Goal: Transaction & Acquisition: Purchase product/service

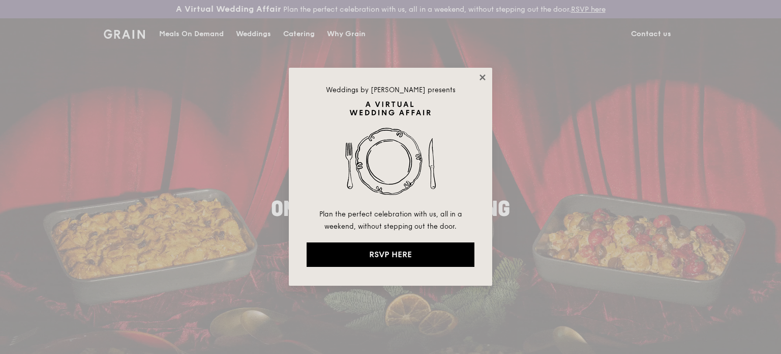
click at [480, 76] on icon at bounding box center [482, 77] width 9 height 9
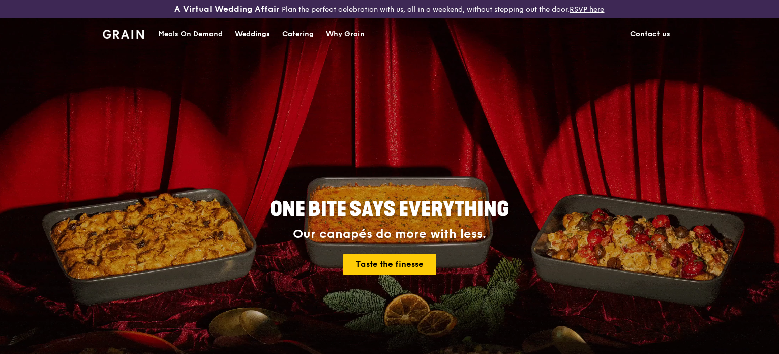
click at [298, 31] on div "Catering" at bounding box center [298, 34] width 32 height 31
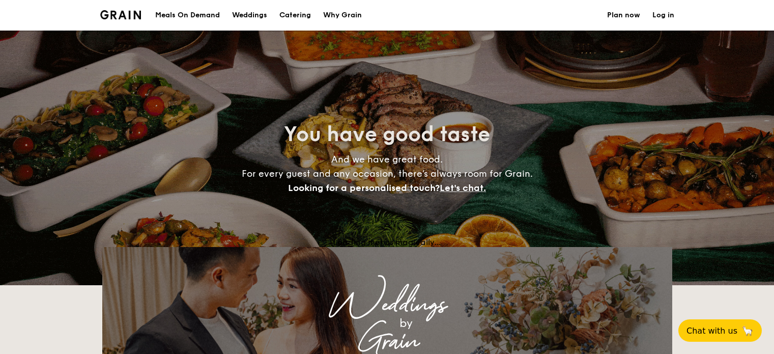
select select
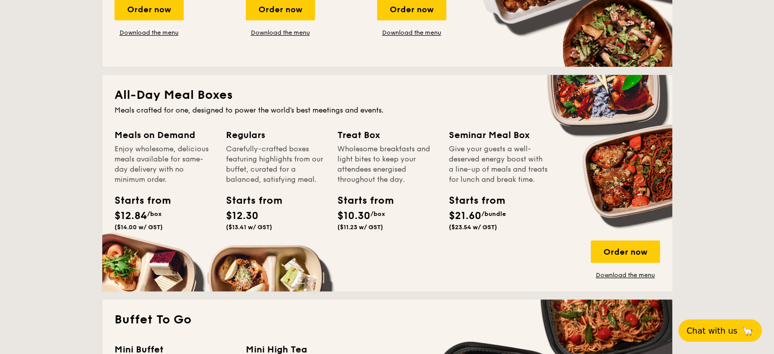
scroll to position [153, 0]
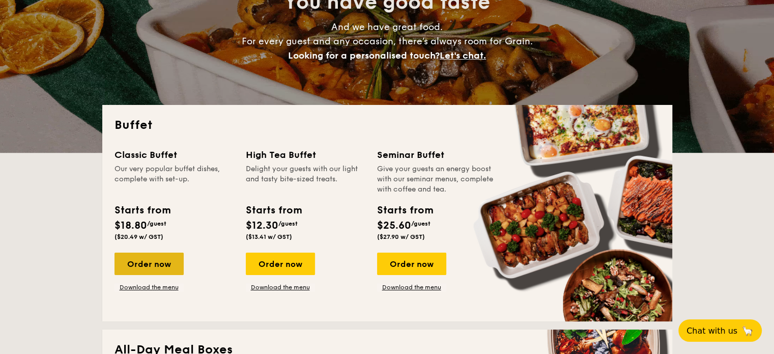
click at [157, 260] on div "Order now" at bounding box center [148, 263] width 69 height 22
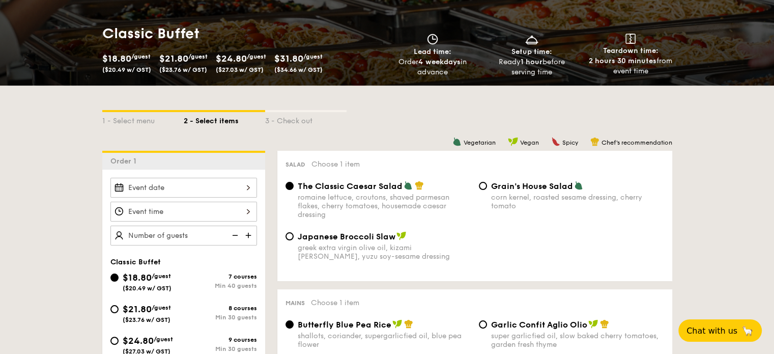
scroll to position [203, 0]
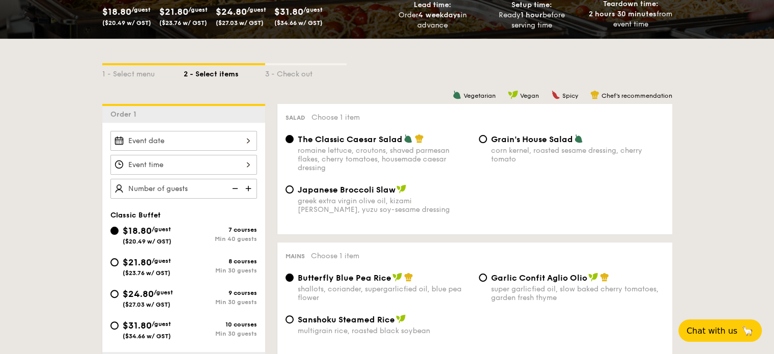
click at [249, 187] on img at bounding box center [249, 188] width 15 height 19
type input "40 guests"
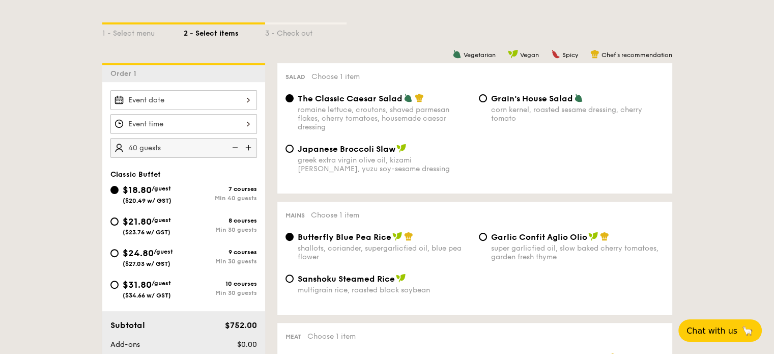
scroll to position [254, 0]
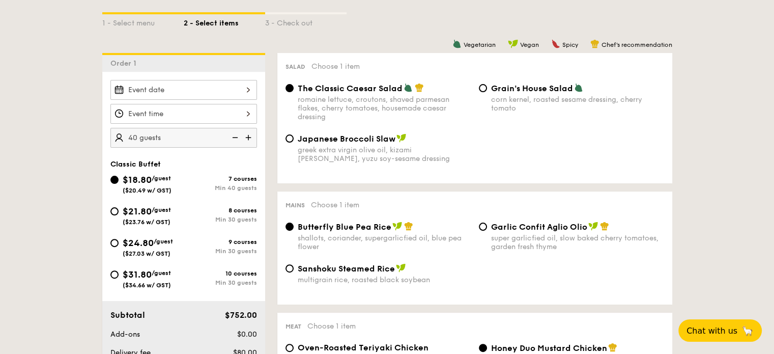
click at [119, 242] on div "$24.80 /guest ($27.03 w/ GST)" at bounding box center [146, 246] width 73 height 21
click at [119, 242] on input "$24.80 /guest ($27.03 w/ GST) 9 courses Min 30 guests" at bounding box center [114, 243] width 8 height 8
radio input "true"
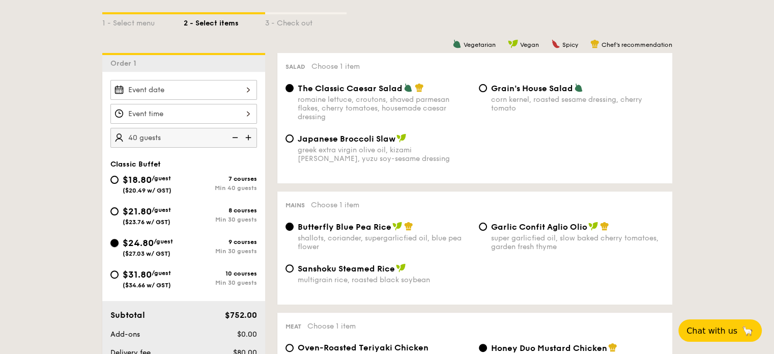
radio input "true"
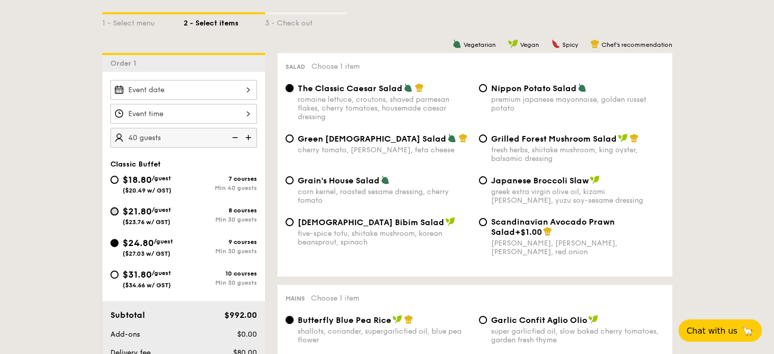
click at [116, 207] on input "$21.80 /guest ($23.76 w/ GST) 8 courses Min 30 guests" at bounding box center [114, 211] width 8 height 8
radio input "true"
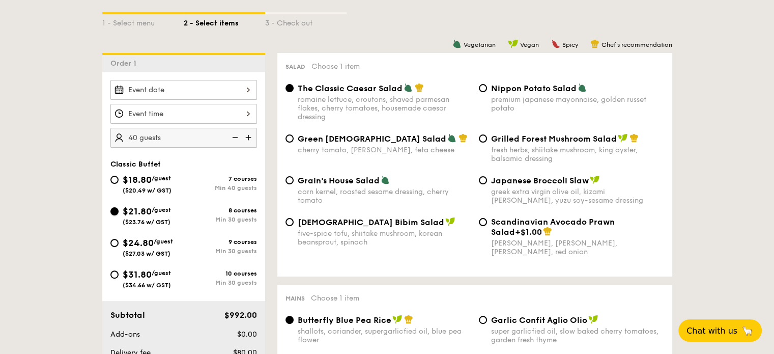
radio input "true"
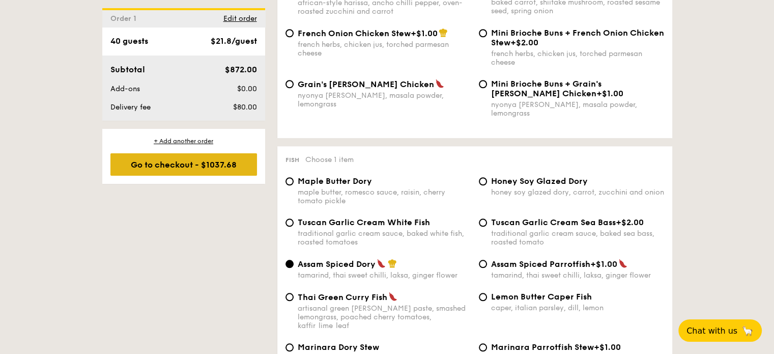
scroll to position [763, 0]
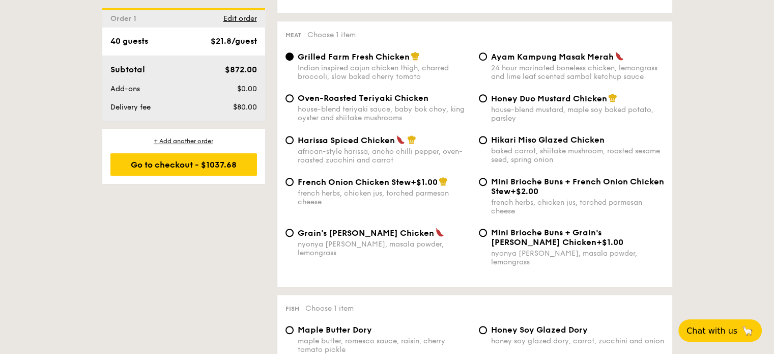
select select
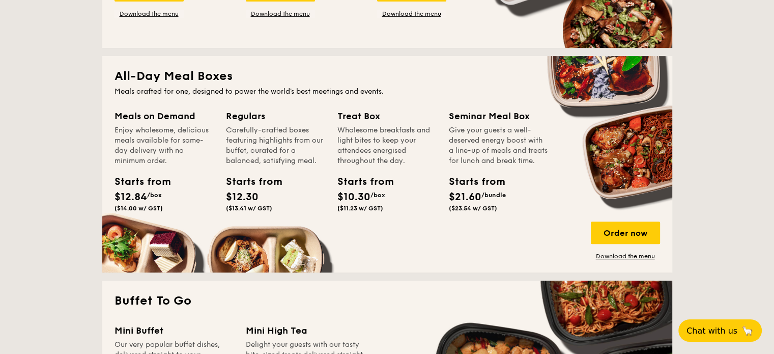
scroll to position [427, 0]
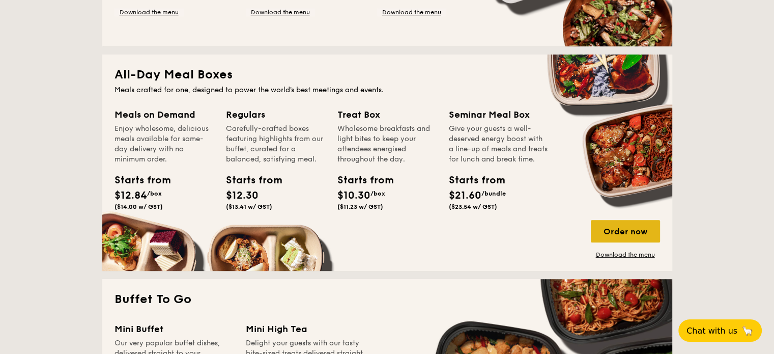
click at [635, 231] on div "Order now" at bounding box center [625, 231] width 69 height 22
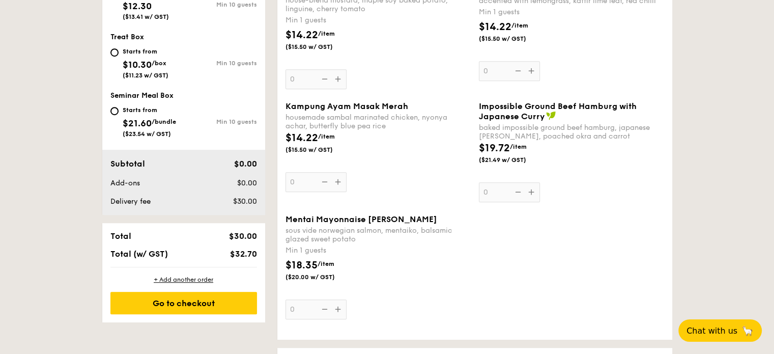
scroll to position [509, 0]
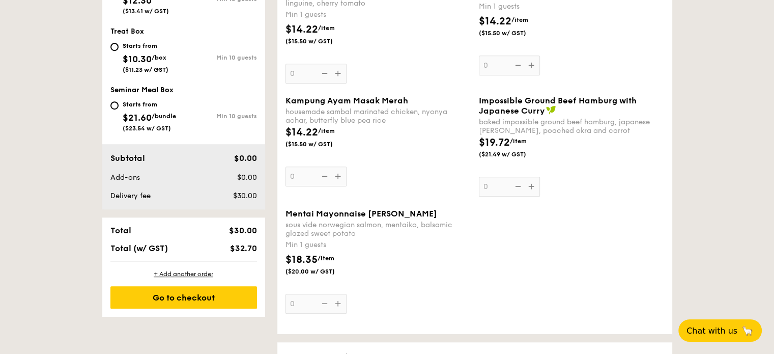
click at [531, 186] on div "Impossible Ground Beef Hamburg with Japanese Curry baked impossible ground beef…" at bounding box center [571, 146] width 185 height 101
click at [531, 186] on input "0" at bounding box center [509, 187] width 61 height 20
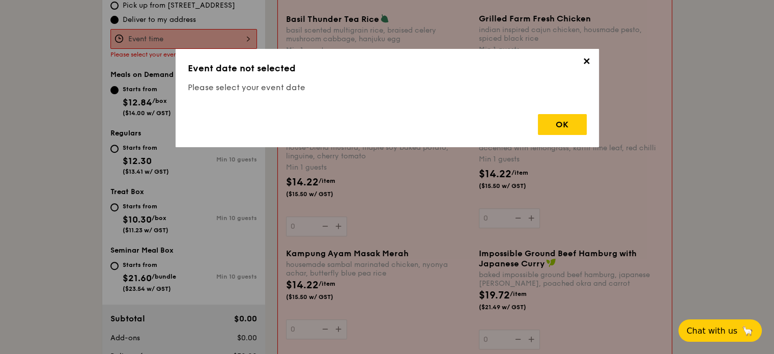
scroll to position [292, 0]
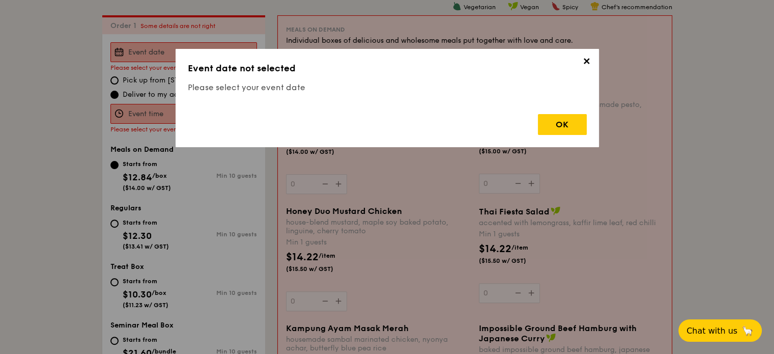
click at [585, 62] on span "✕" at bounding box center [586, 63] width 14 height 14
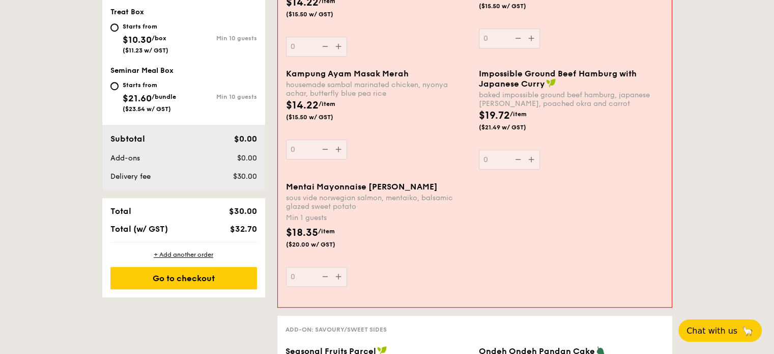
click at [639, 158] on div "Impossible Ground Beef Hamburg with Japanese Curry baked impossible ground beef…" at bounding box center [571, 119] width 185 height 101
click at [540, 158] on input "0" at bounding box center [509, 160] width 61 height 20
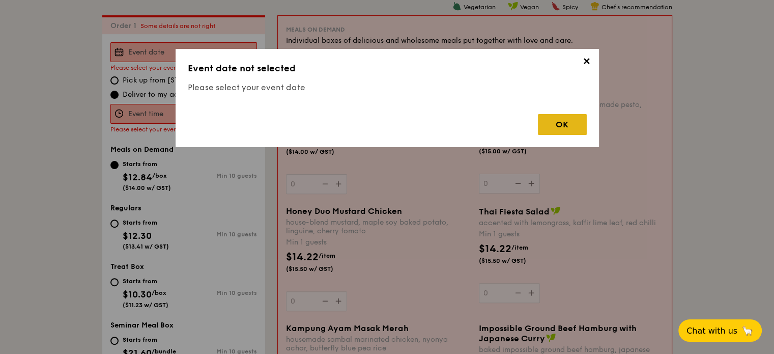
click at [564, 124] on div "OK" at bounding box center [562, 124] width 49 height 21
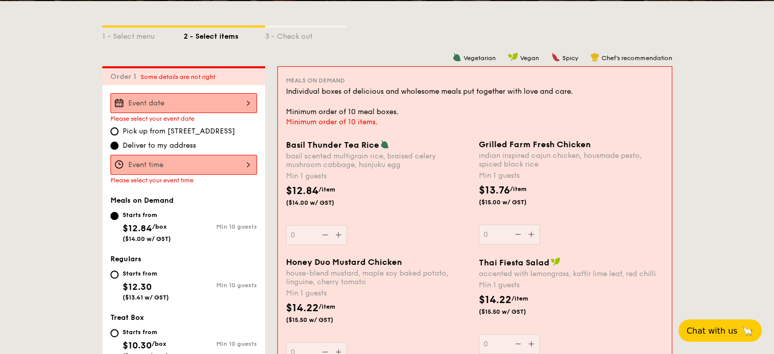
scroll to position [0, 0]
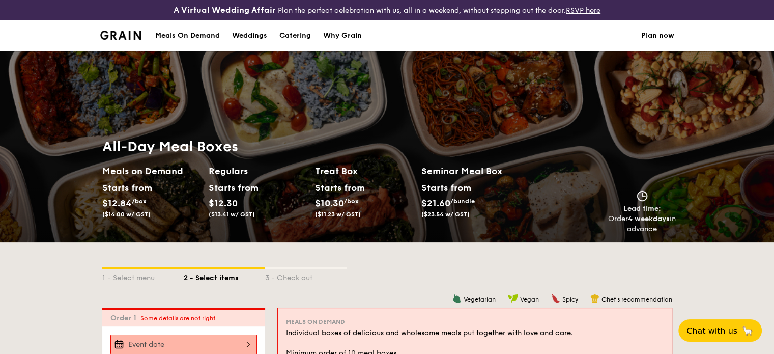
click at [208, 34] on div "Meals On Demand" at bounding box center [187, 35] width 65 height 31
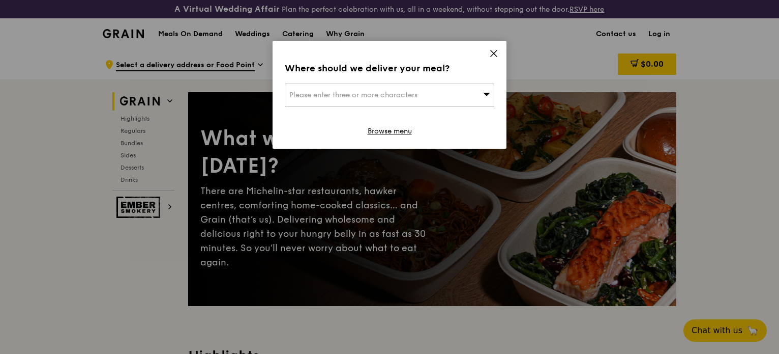
click at [486, 97] on icon at bounding box center [486, 94] width 7 height 8
click at [495, 52] on icon at bounding box center [494, 53] width 6 height 6
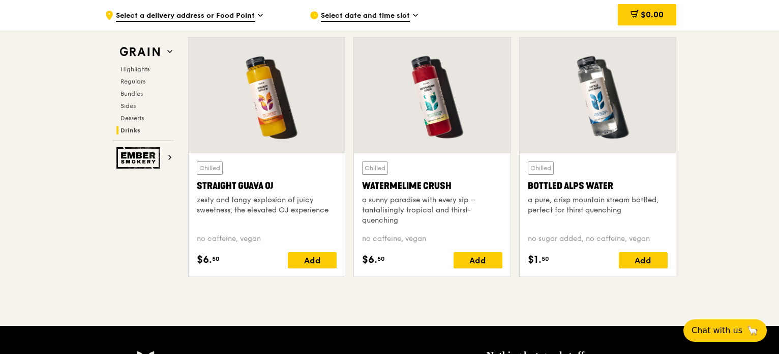
scroll to position [4324, 0]
